Goal: Task Accomplishment & Management: Use online tool/utility

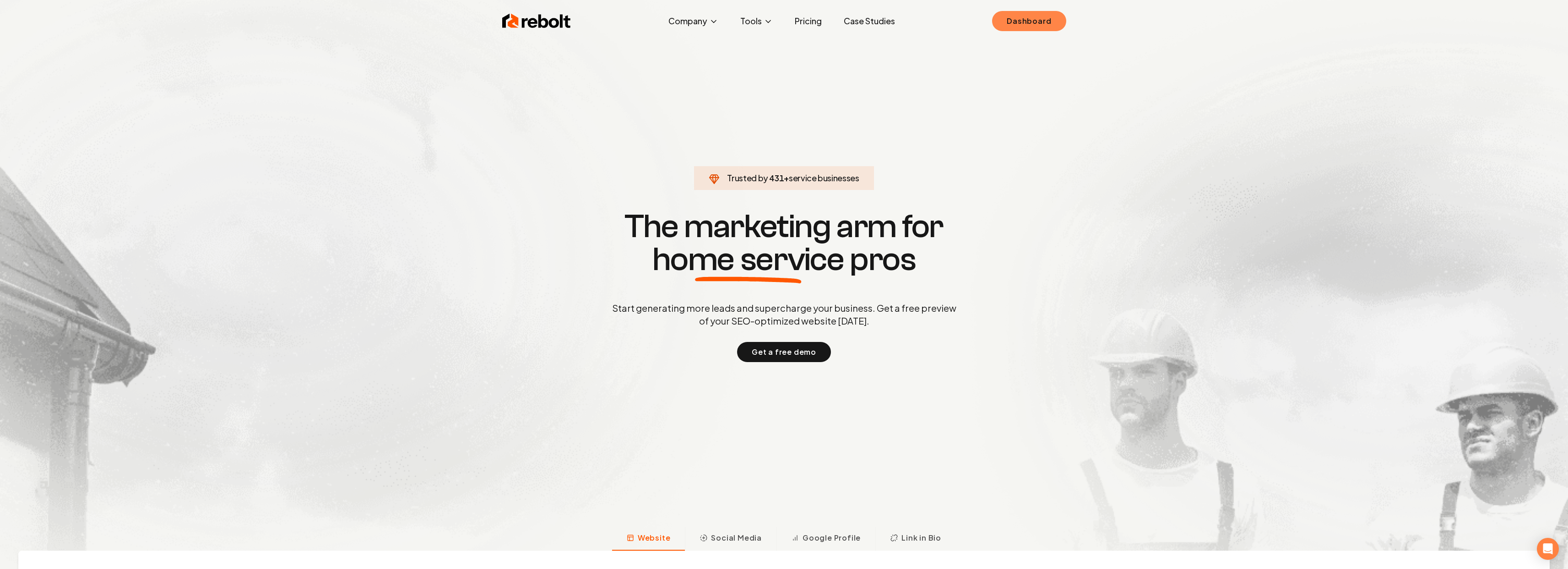
click at [1010, 24] on link "Dashboard" at bounding box center [1029, 21] width 74 height 20
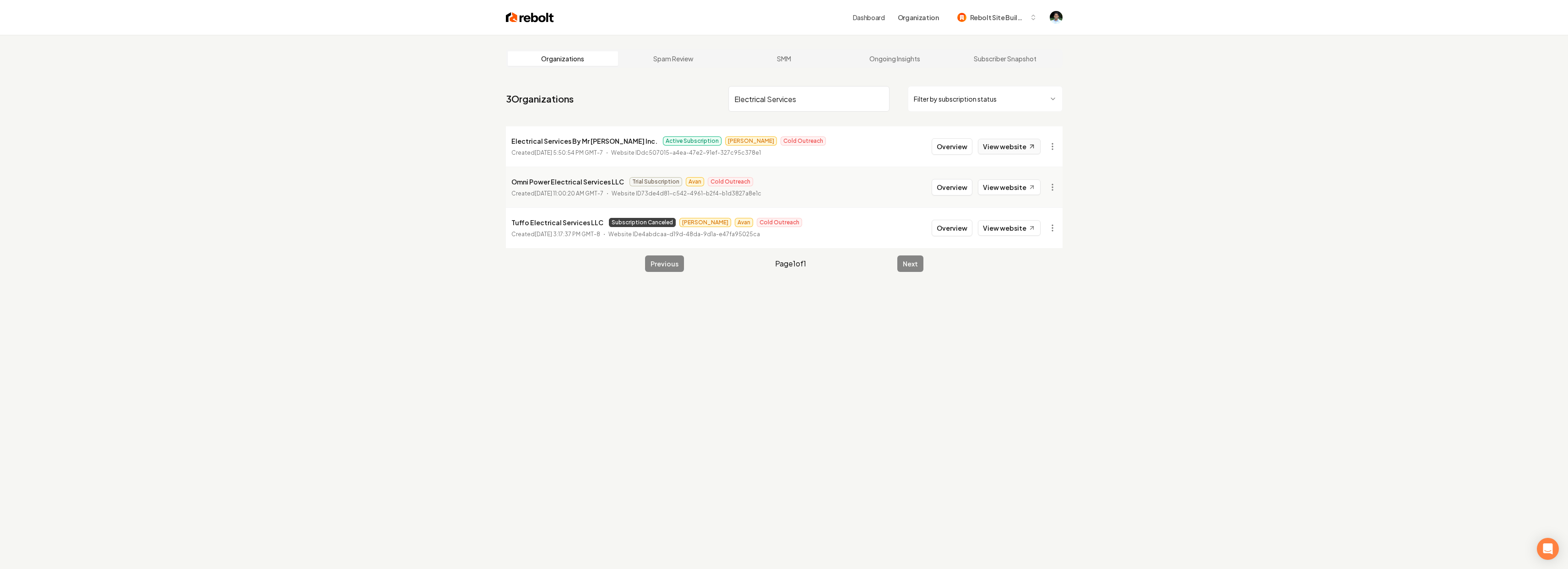
type input "Electrical Services"
click at [1014, 142] on link "View website" at bounding box center [1009, 146] width 63 height 15
click at [962, 144] on button "Overview" at bounding box center [952, 146] width 41 height 17
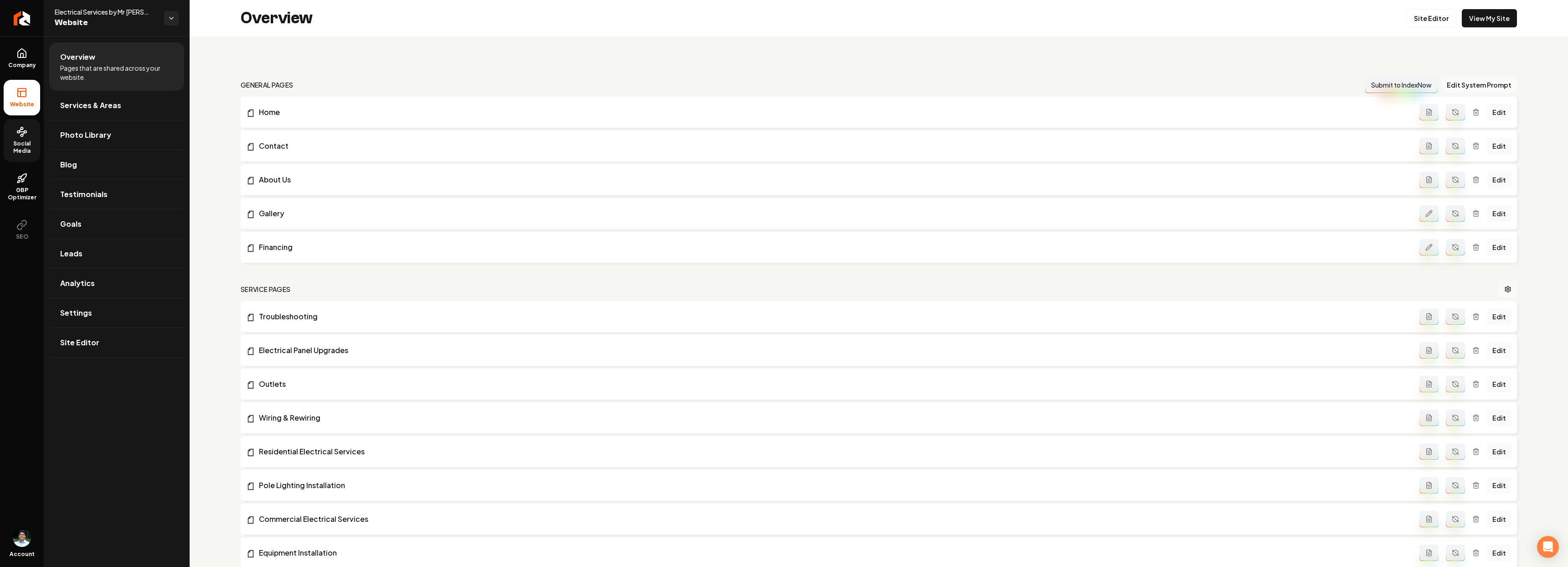
click at [16, 143] on span "Social Media" at bounding box center [22, 147] width 37 height 15
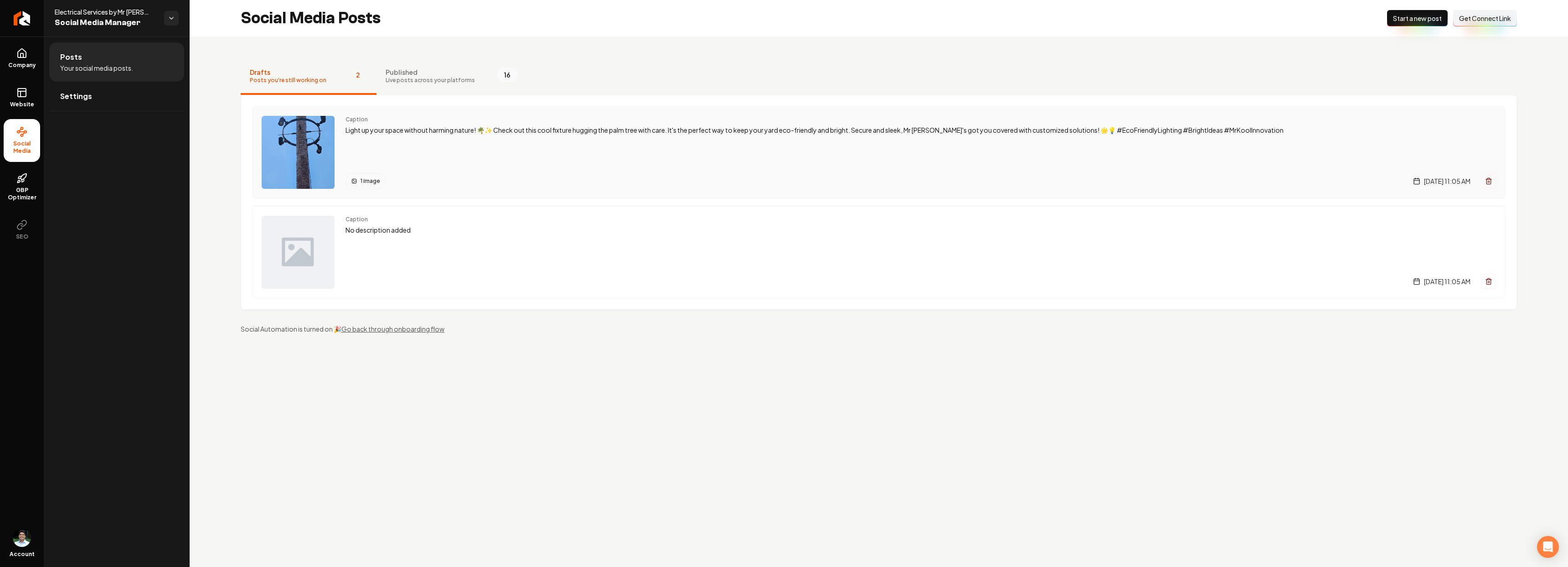
click at [448, 135] on p "Light up your space without harming nature! 🌴✨ Check out this cool fixture hugg…" at bounding box center [921, 130] width 1150 height 10
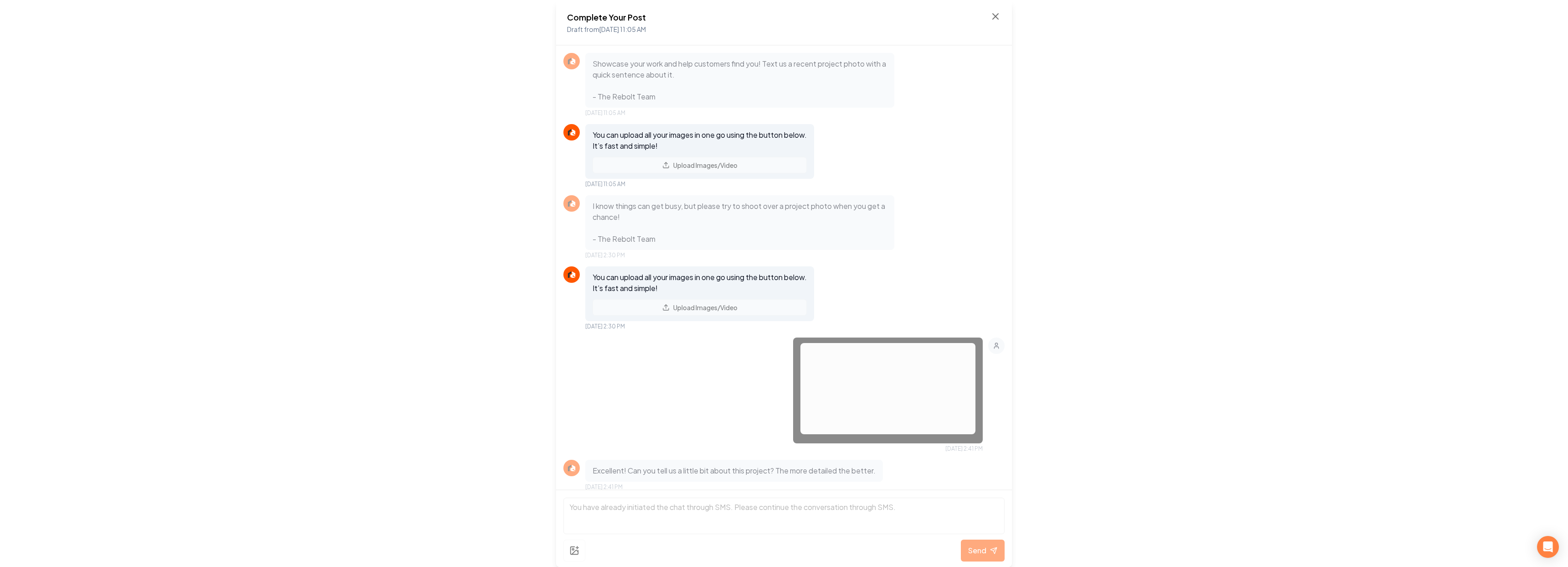
scroll to position [239, 0]
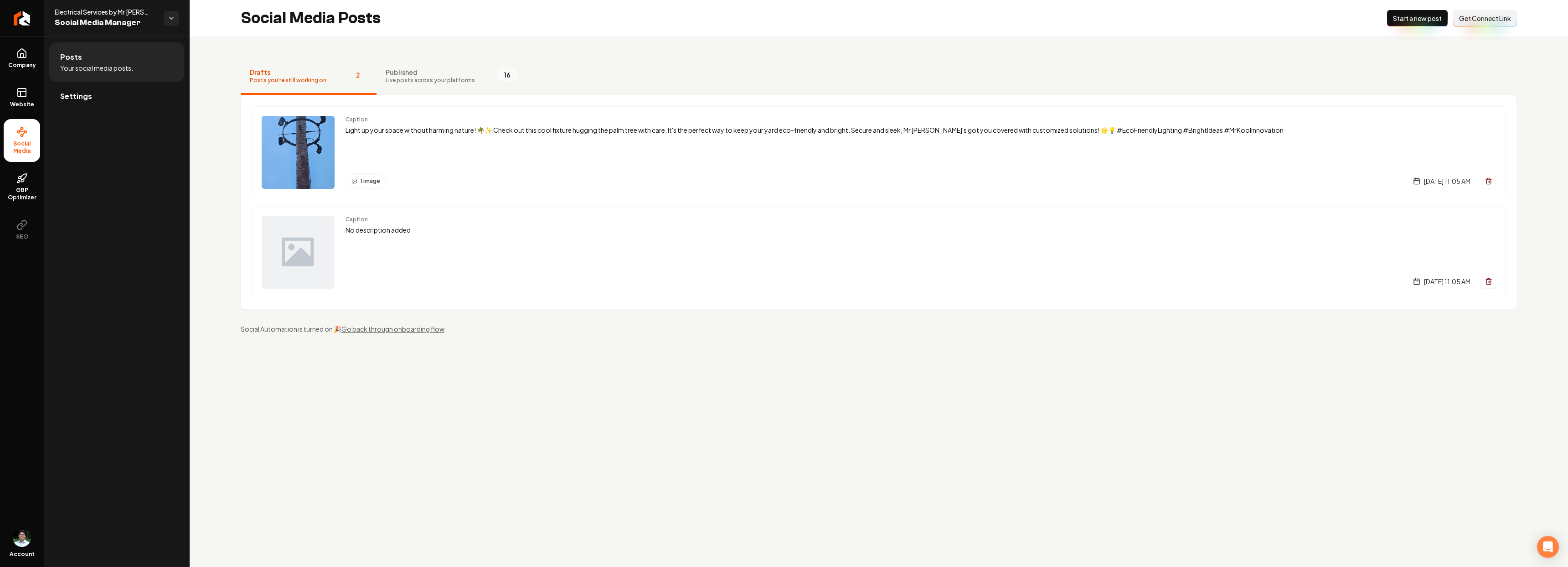
click at [401, 66] on button "Published Live posts across your platforms 16" at bounding box center [452, 77] width 150 height 37
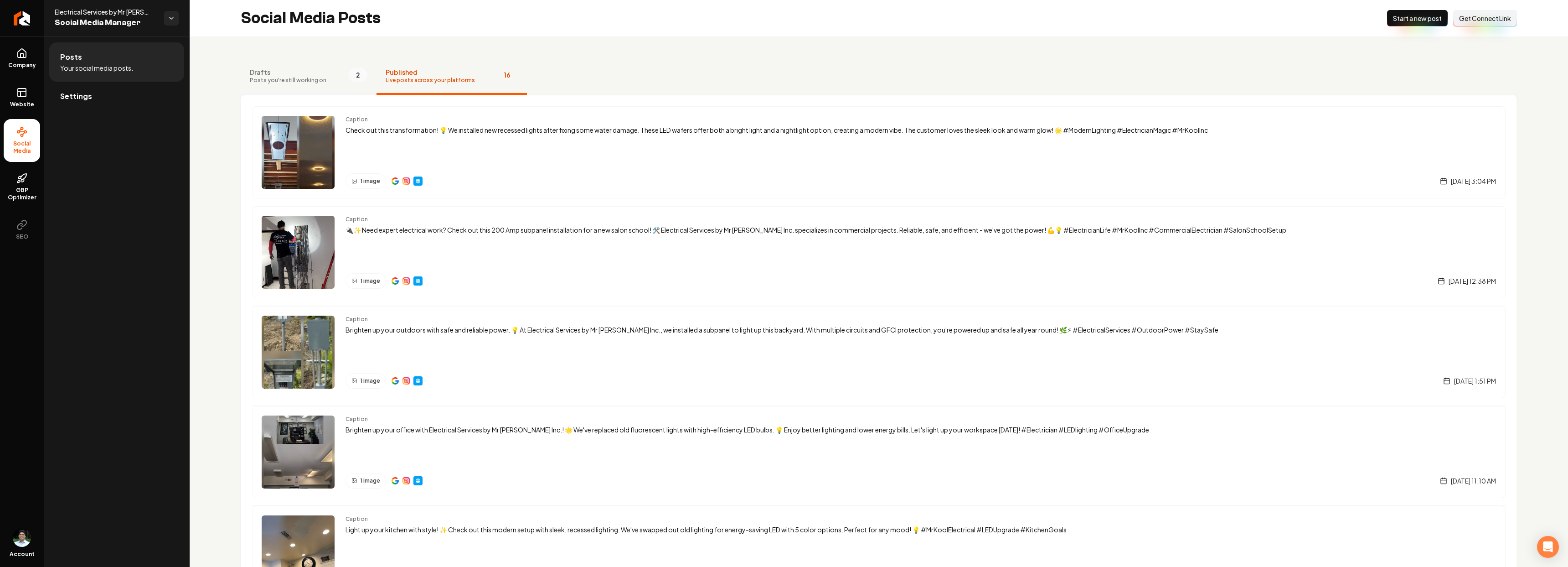
click at [286, 81] on span "Posts you're still working on" at bounding box center [288, 80] width 77 height 7
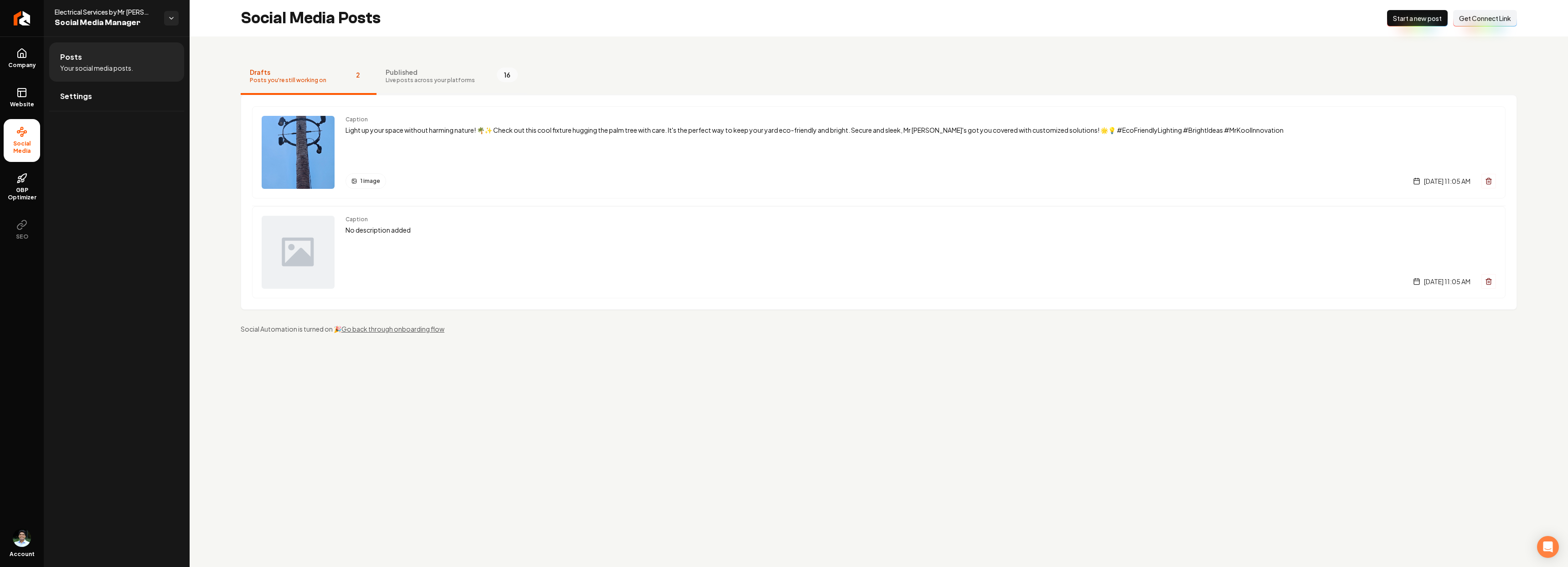
click at [425, 78] on span "Live posts across your platforms" at bounding box center [430, 80] width 89 height 7
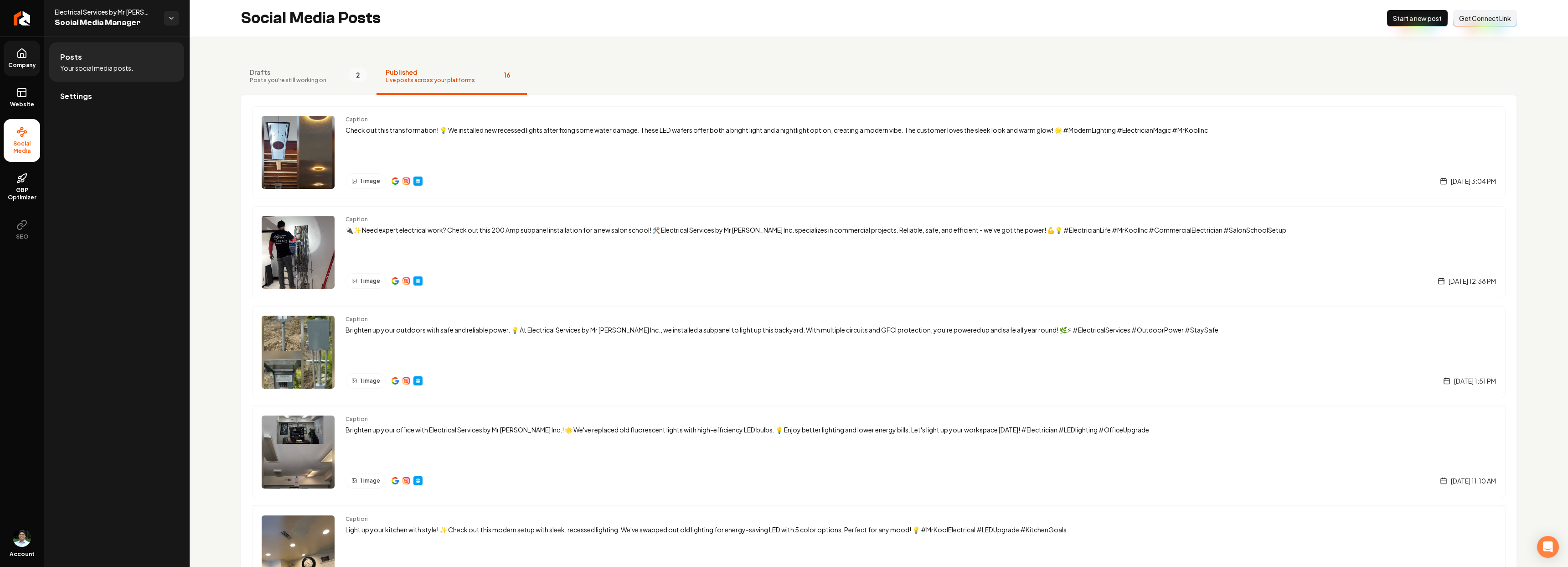
click at [22, 57] on icon at bounding box center [21, 53] width 8 height 9
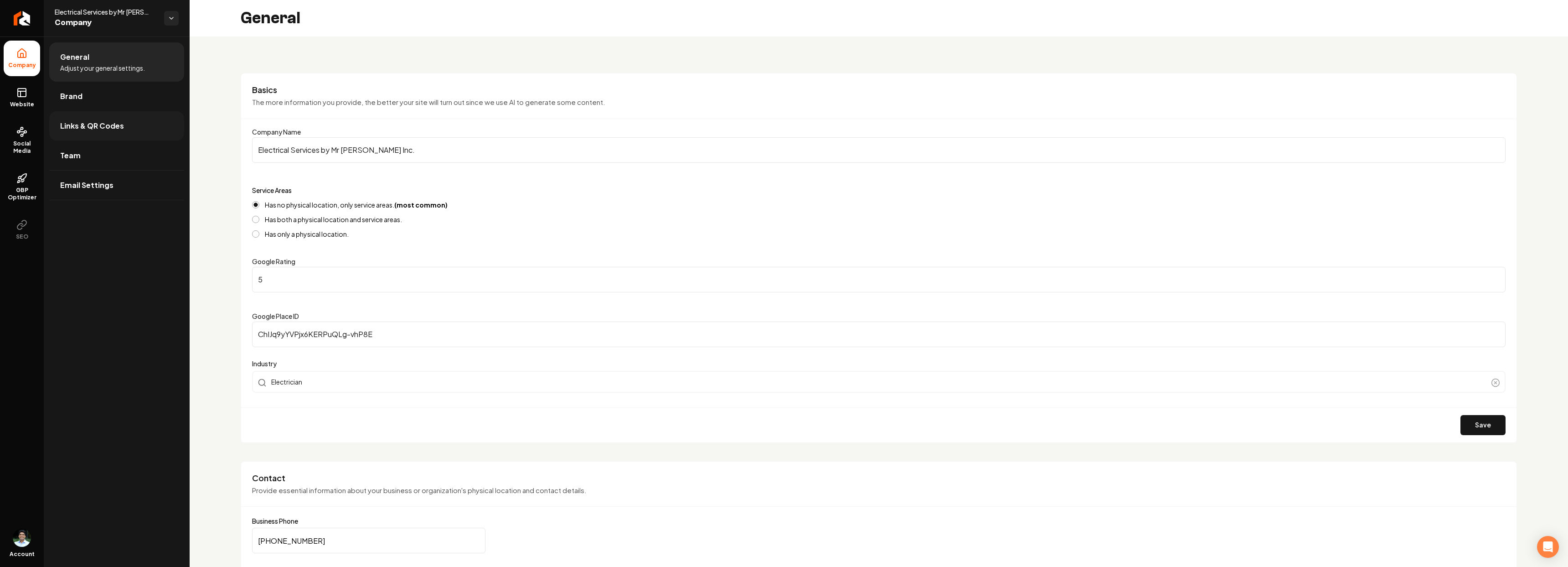
click at [80, 124] on span "Links & QR Codes" at bounding box center [92, 126] width 64 height 11
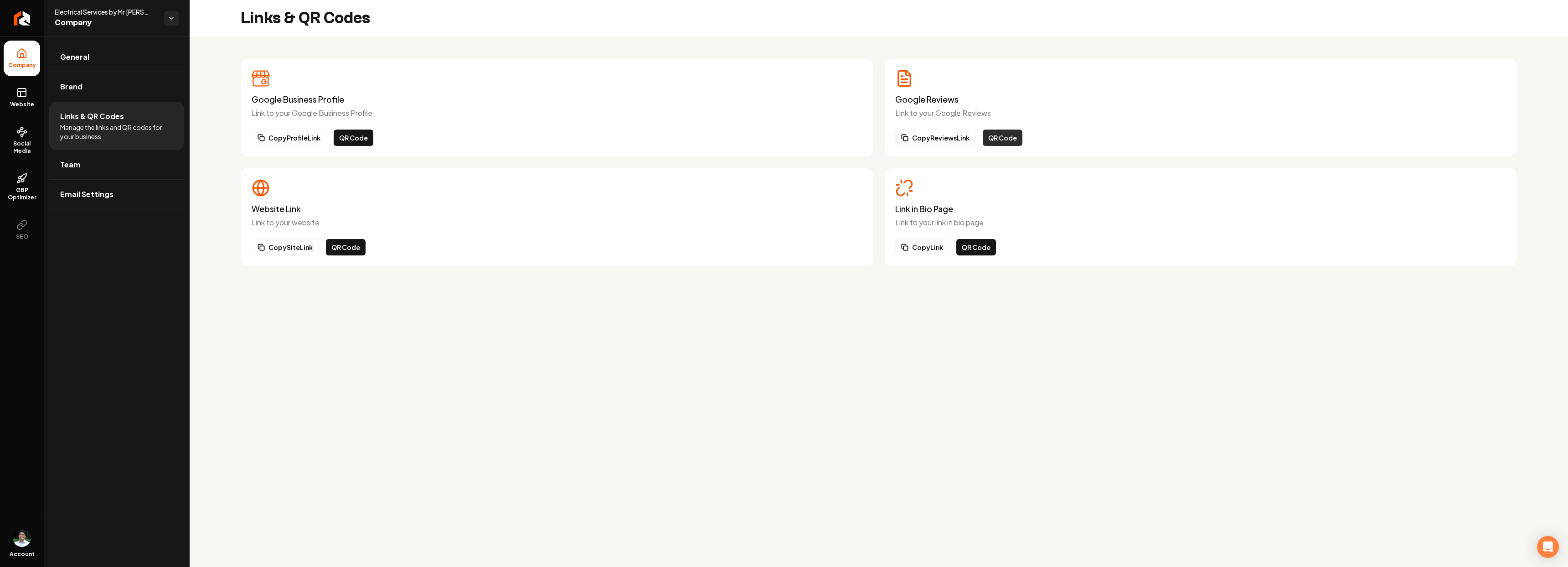
click at [999, 138] on button "QR Code" at bounding box center [1002, 138] width 40 height 16
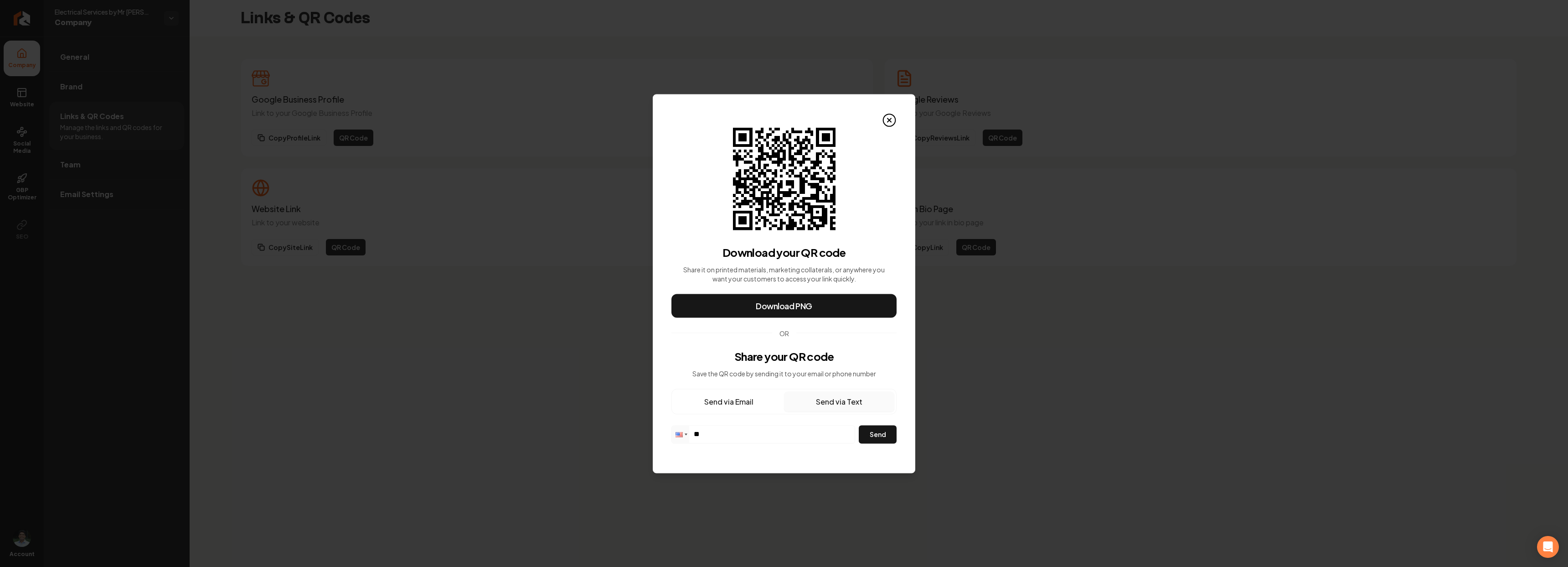
click at [849, 405] on button "Send via Text" at bounding box center [839, 401] width 110 height 20
click at [774, 429] on input "**" at bounding box center [763, 434] width 183 height 16
click at [774, 433] on input "**" at bounding box center [763, 434] width 183 height 16
paste input "**********"
type input "**********"
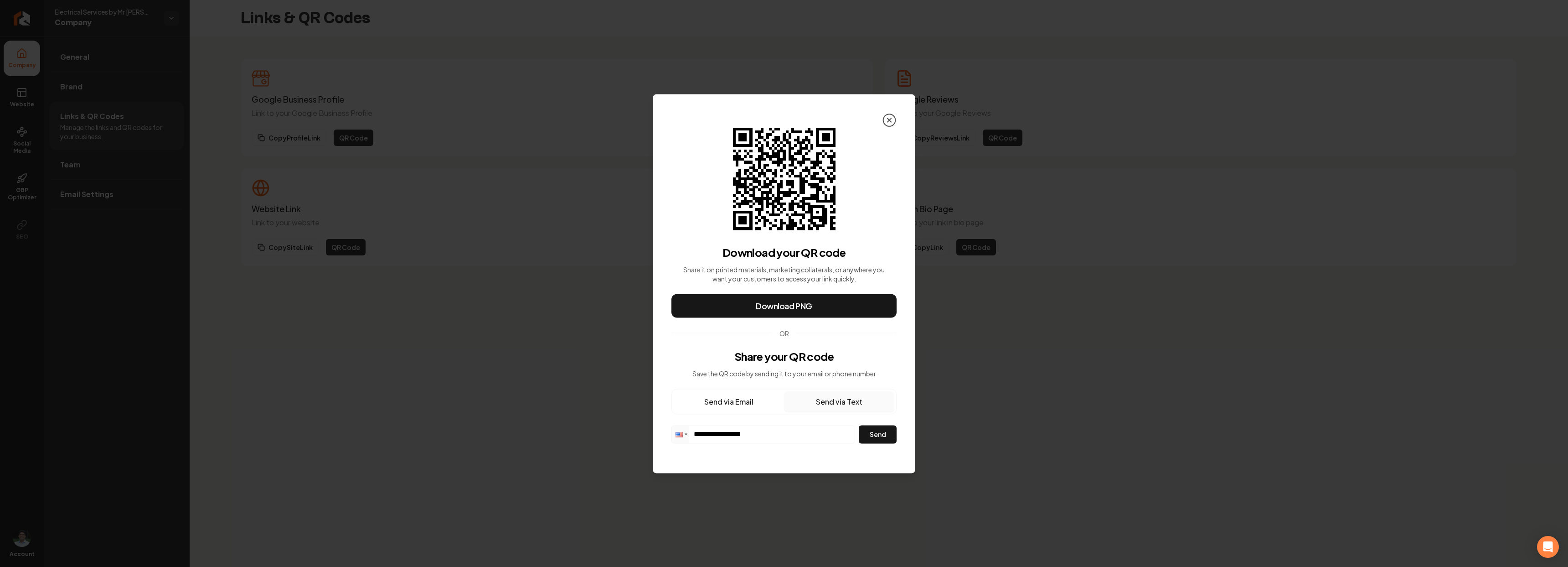
click at [891, 119] on icon at bounding box center [889, 120] width 15 height 15
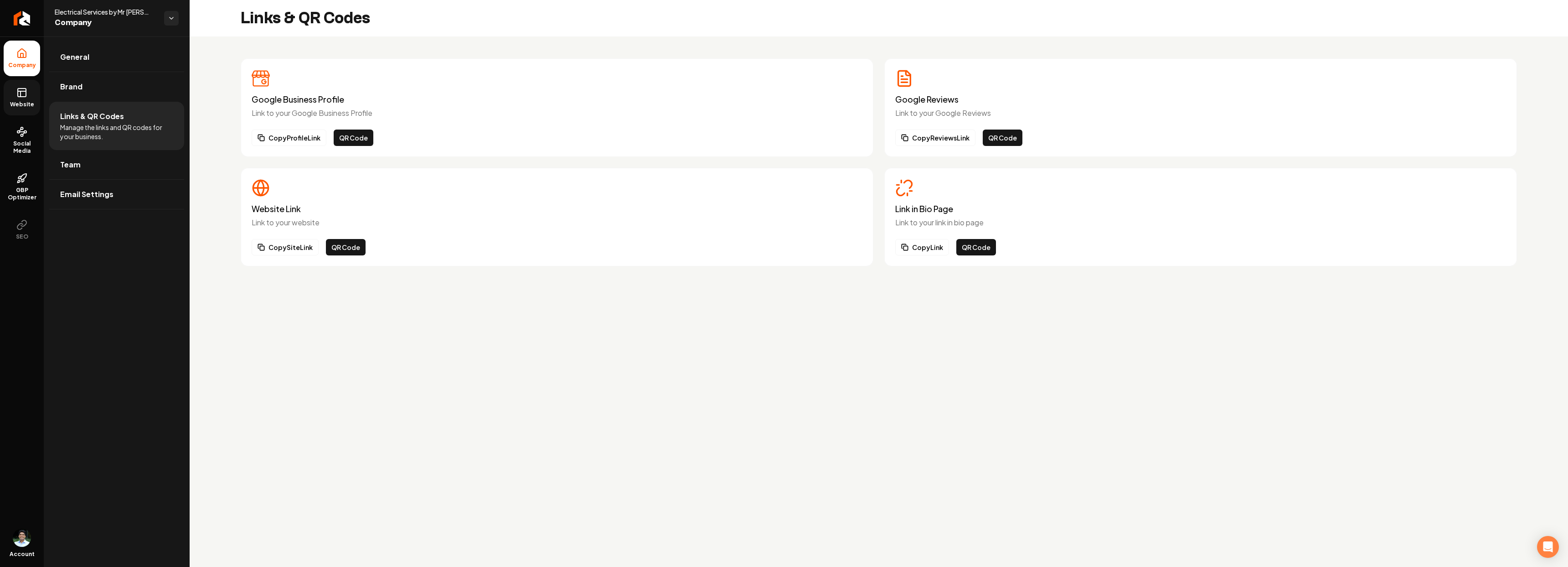
click at [24, 100] on link "Website" at bounding box center [22, 97] width 37 height 35
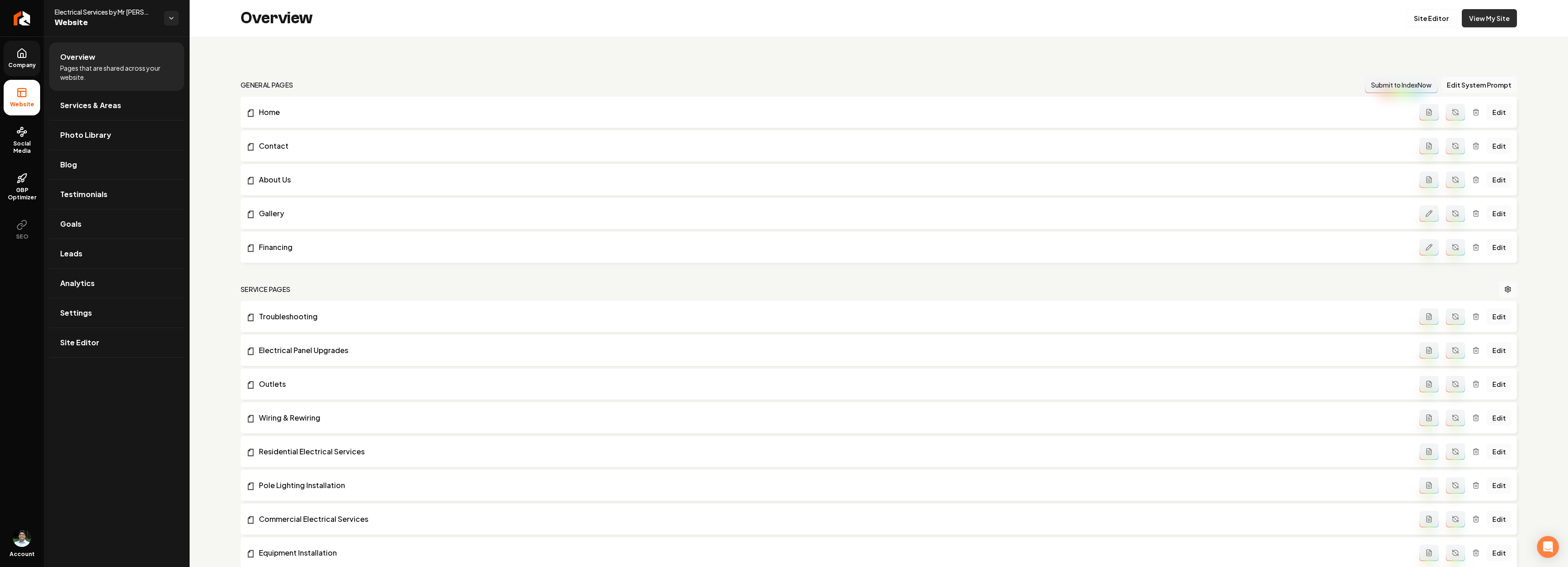
click at [1485, 17] on link "View My Site" at bounding box center [1489, 18] width 55 height 18
click at [12, 63] on span "Company" at bounding box center [22, 65] width 35 height 7
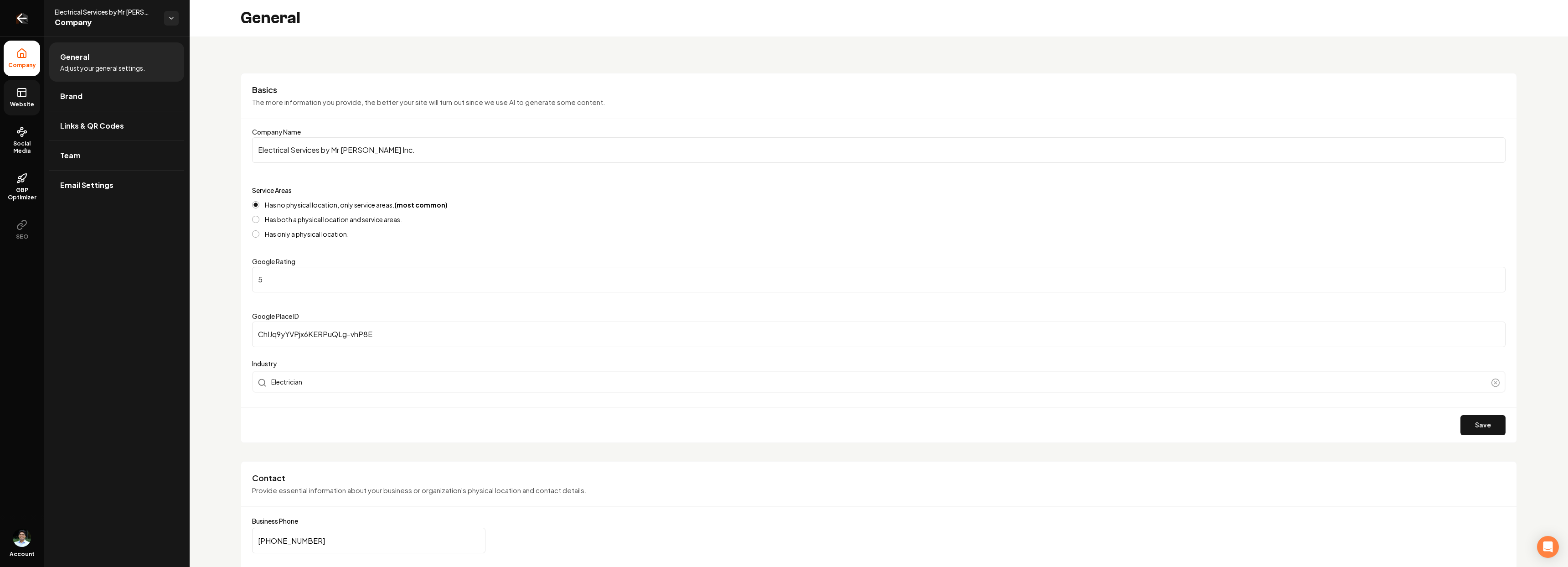
click at [22, 29] on link "Return to dashboard" at bounding box center [22, 18] width 44 height 37
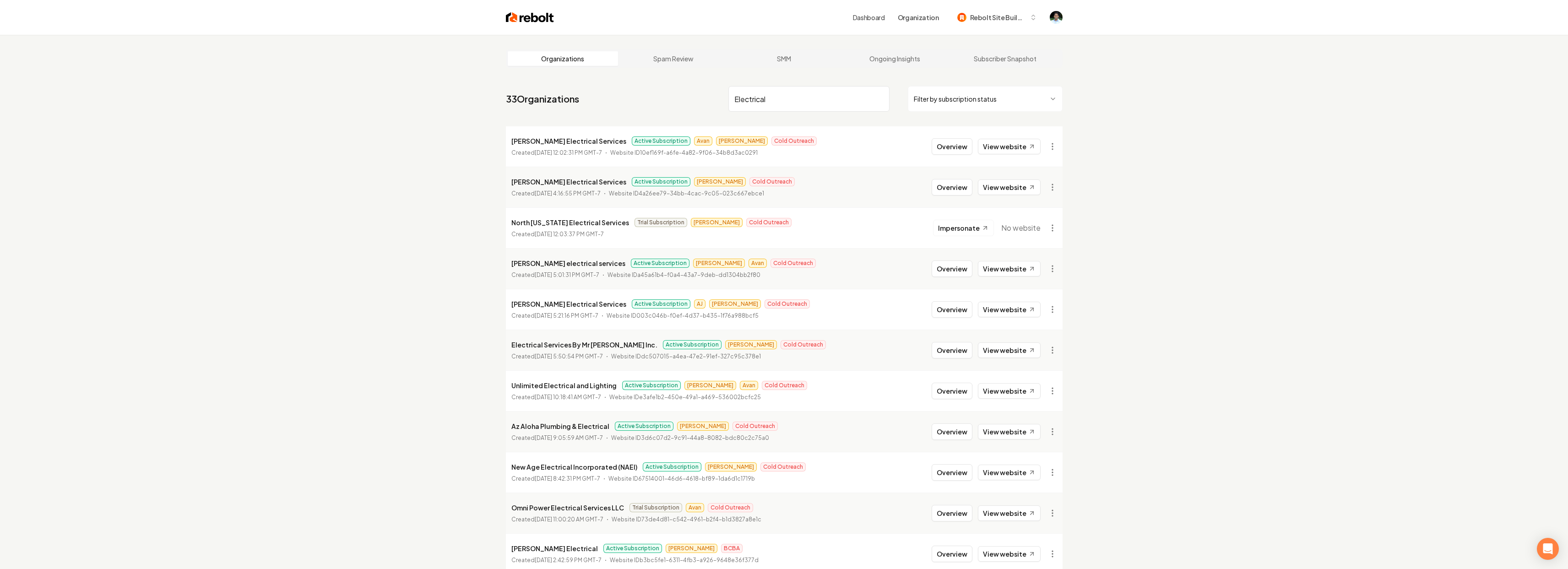
click at [819, 106] on input "Electrical" at bounding box center [809, 99] width 161 height 26
click at [834, 101] on input "Electrical" at bounding box center [809, 99] width 161 height 26
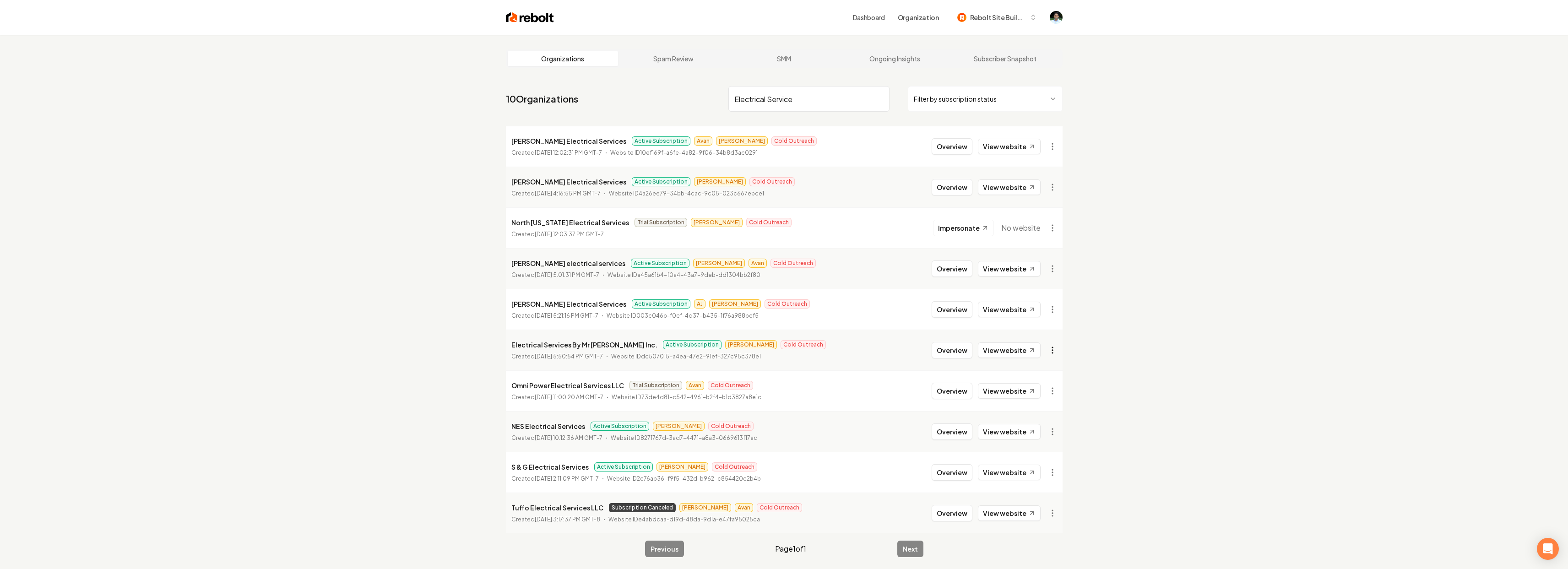
type input "Electrical Service"
click at [1054, 348] on html "Dashboard Organization Rebolt Site Builder Organizations Spam Review SMM Ongoin…" at bounding box center [787, 284] width 1575 height 569
click at [367, 88] on html "Dashboard Organization Rebolt Site Builder Organizations Spam Review SMM Ongoin…" at bounding box center [787, 284] width 1575 height 569
click at [954, 351] on button "Overview" at bounding box center [952, 350] width 41 height 17
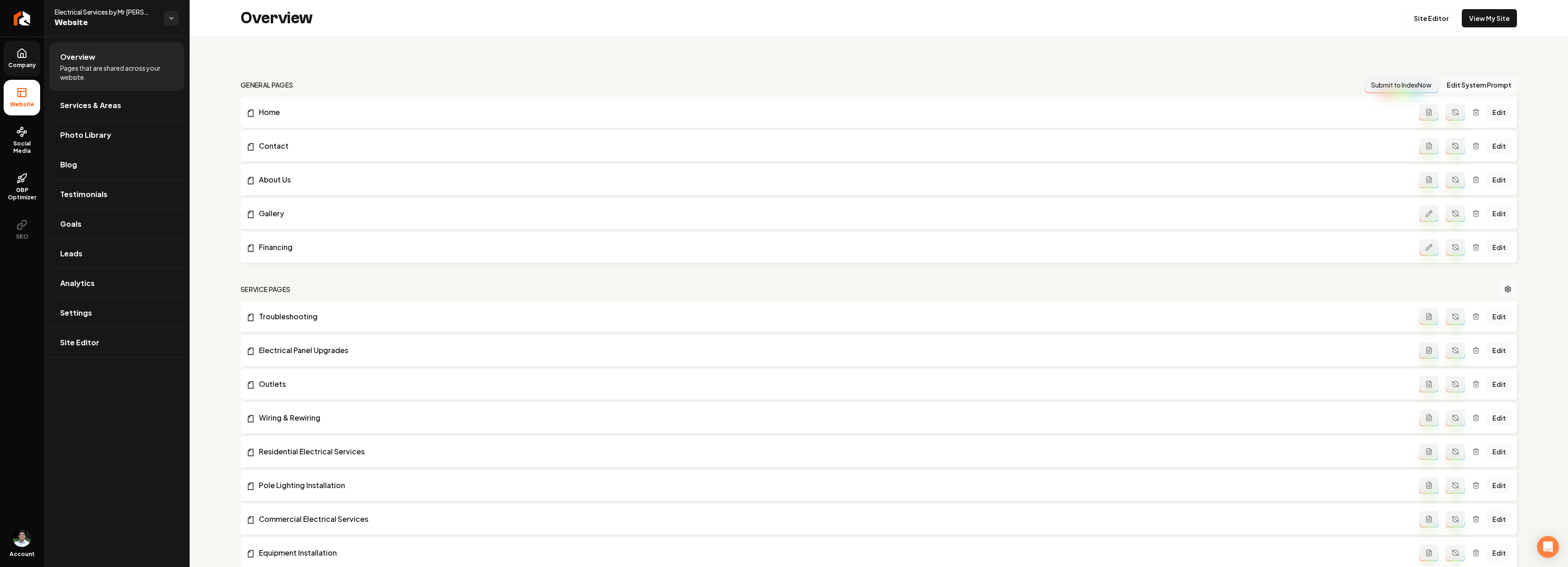
click at [11, 63] on span "Company" at bounding box center [22, 65] width 35 height 7
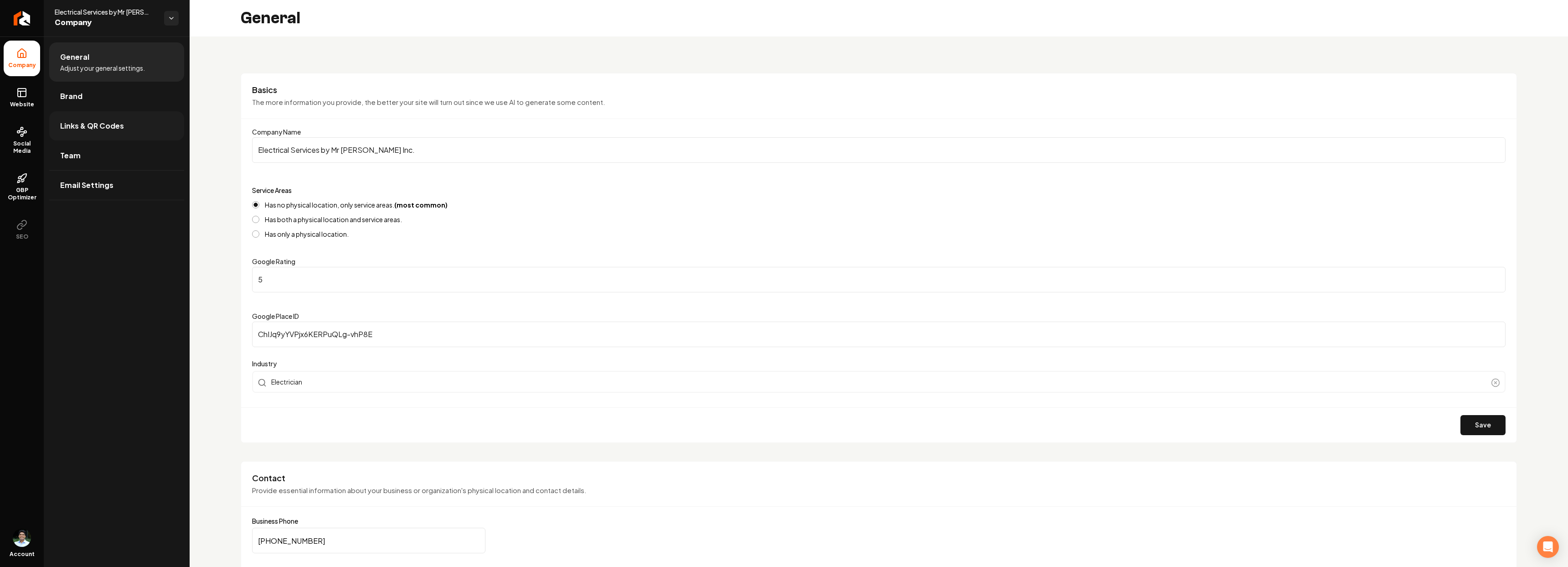
click at [102, 132] on link "Links & QR Codes" at bounding box center [117, 126] width 135 height 29
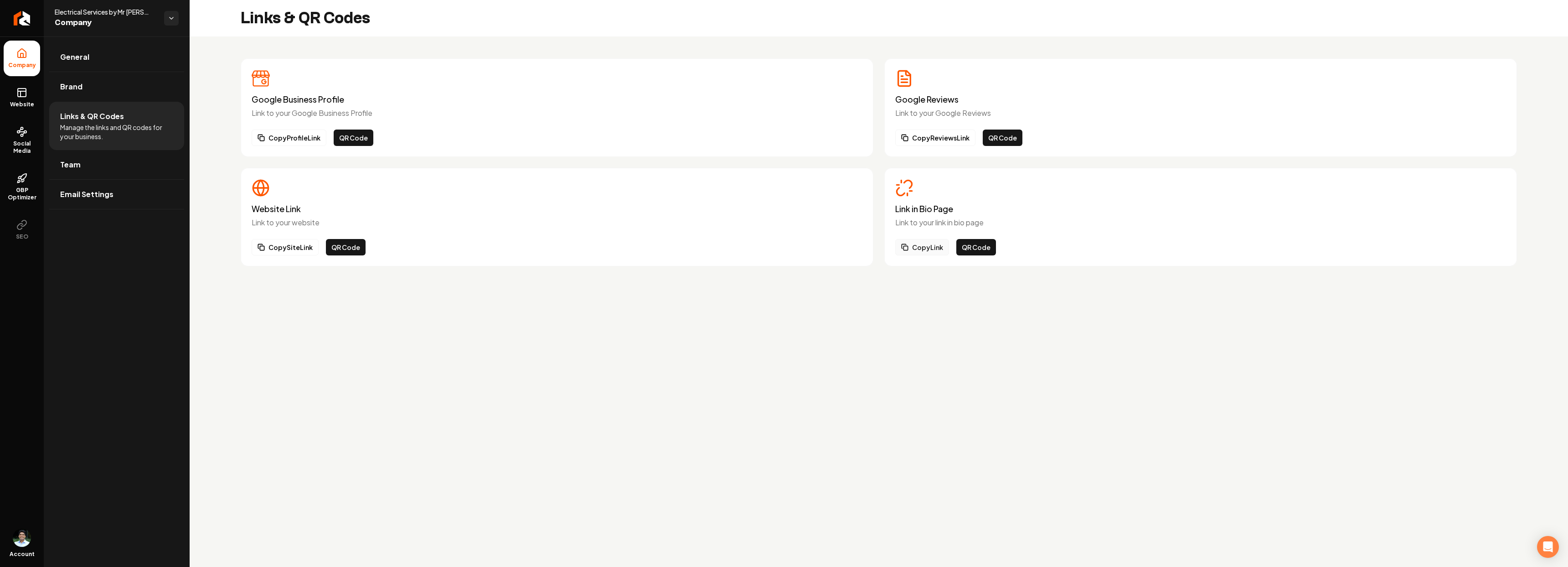
click at [932, 252] on button "Copy Link" at bounding box center [922, 247] width 54 height 16
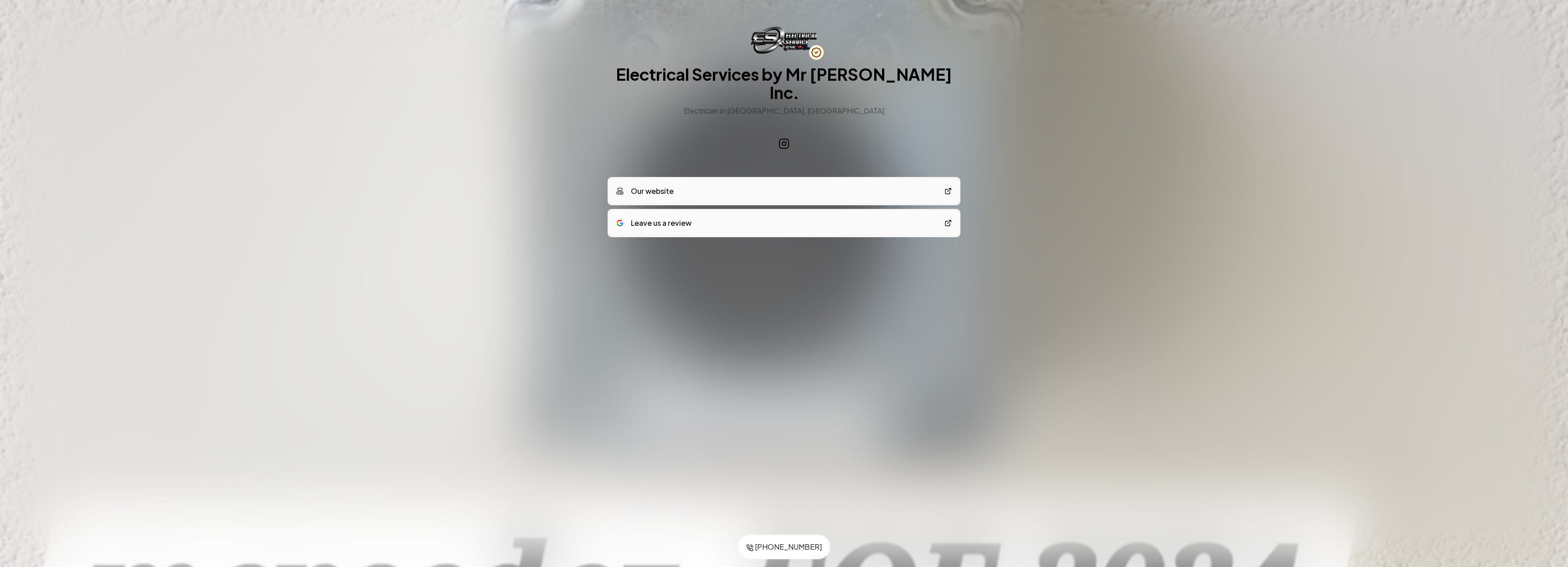
click at [705, 210] on link "Leave us a review" at bounding box center [783, 223] width 350 height 26
